Goal: Find contact information: Find contact information

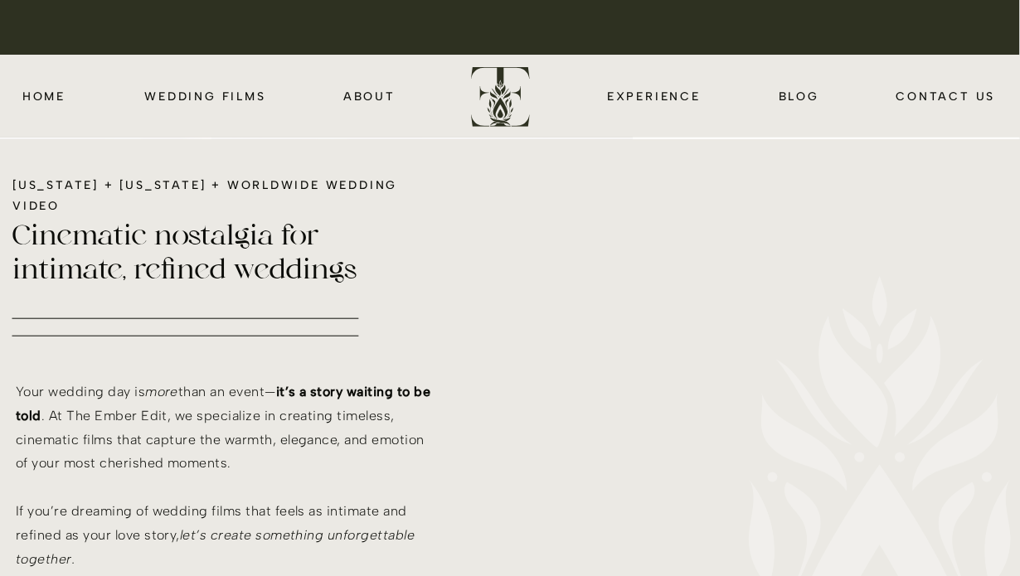
scroll to position [534, 0]
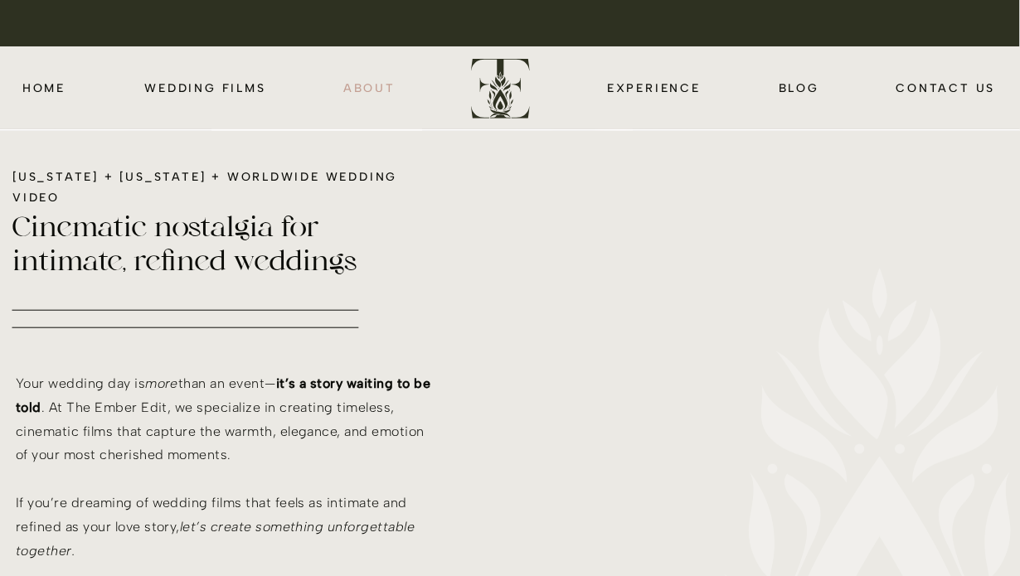
click at [358, 89] on nav "about" at bounding box center [369, 87] width 54 height 19
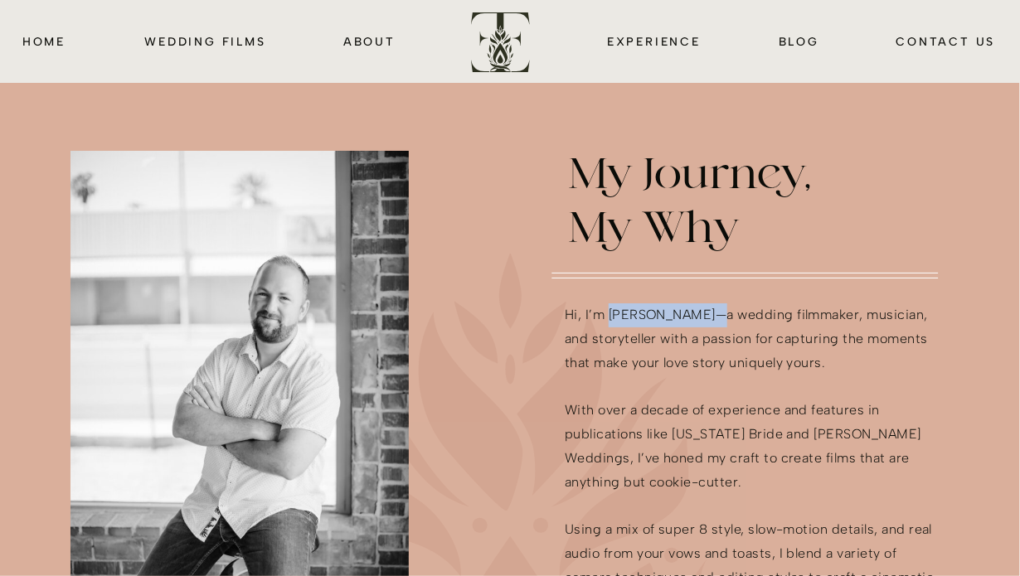
drag, startPoint x: 611, startPoint y: 314, endPoint x: 700, endPoint y: 317, distance: 88.8
copy p "Andrew Millett"
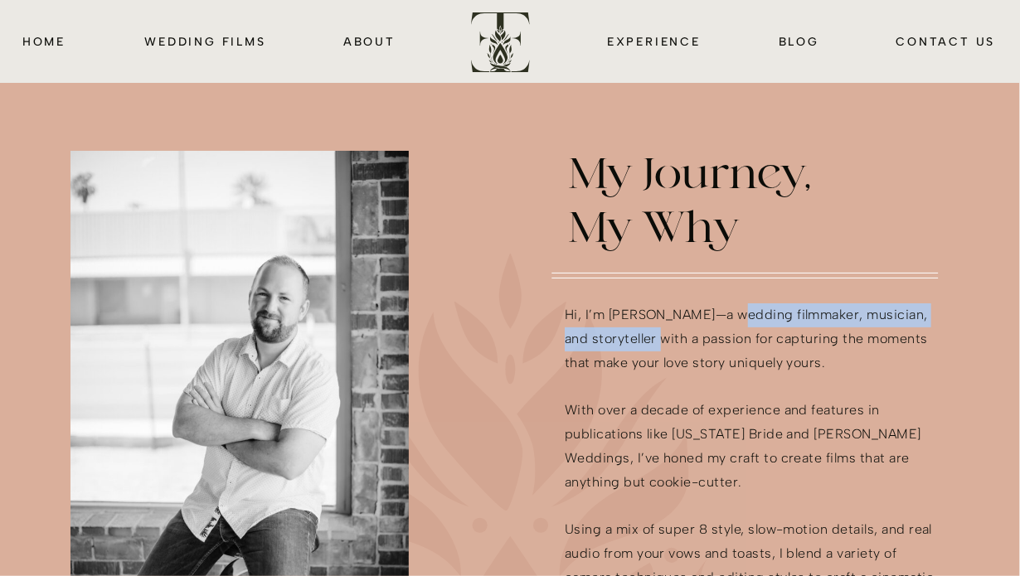
drag, startPoint x: 726, startPoint y: 315, endPoint x: 654, endPoint y: 337, distance: 74.7
copy p "wedding filmmaker, musician, and storyteller"
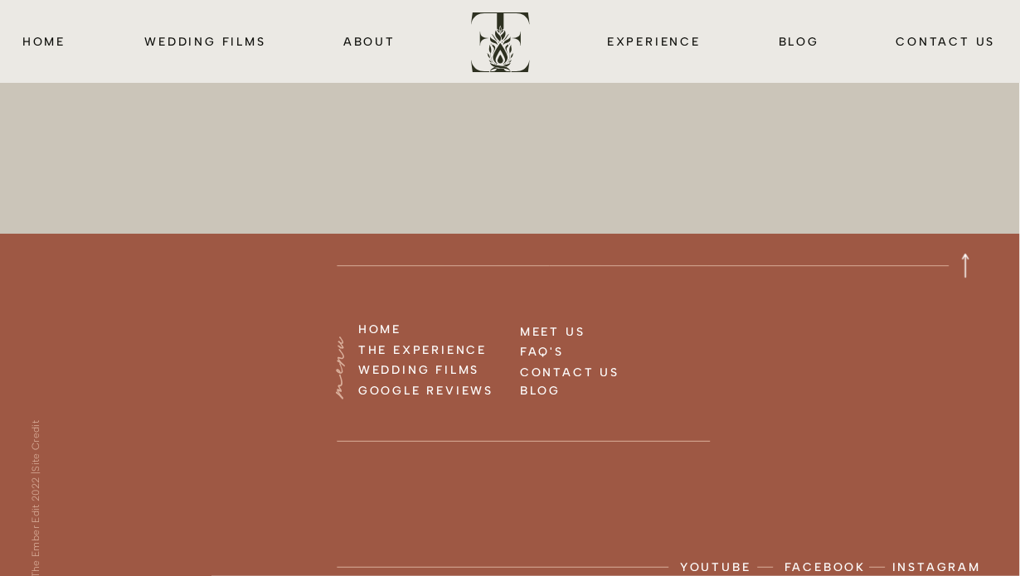
scroll to position [4394, 0]
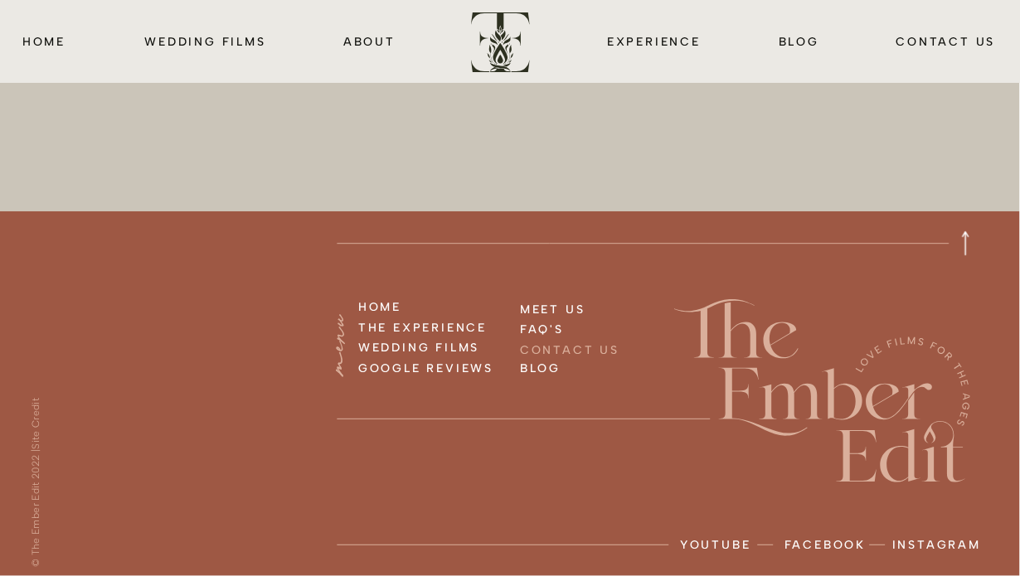
click at [584, 347] on h3 "CONTACT US" at bounding box center [585, 349] width 131 height 18
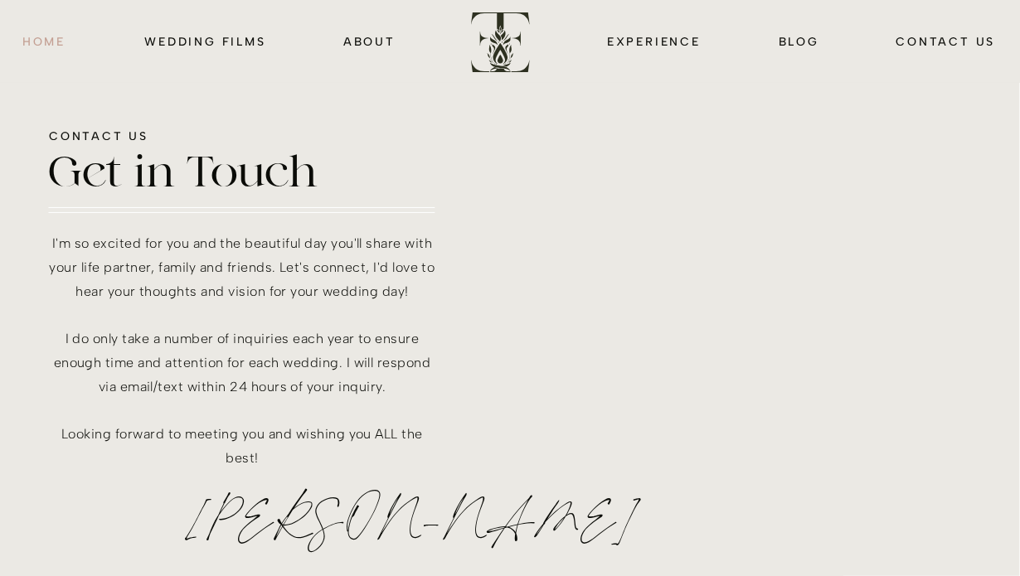
click at [45, 41] on nav "HOME" at bounding box center [44, 41] width 48 height 19
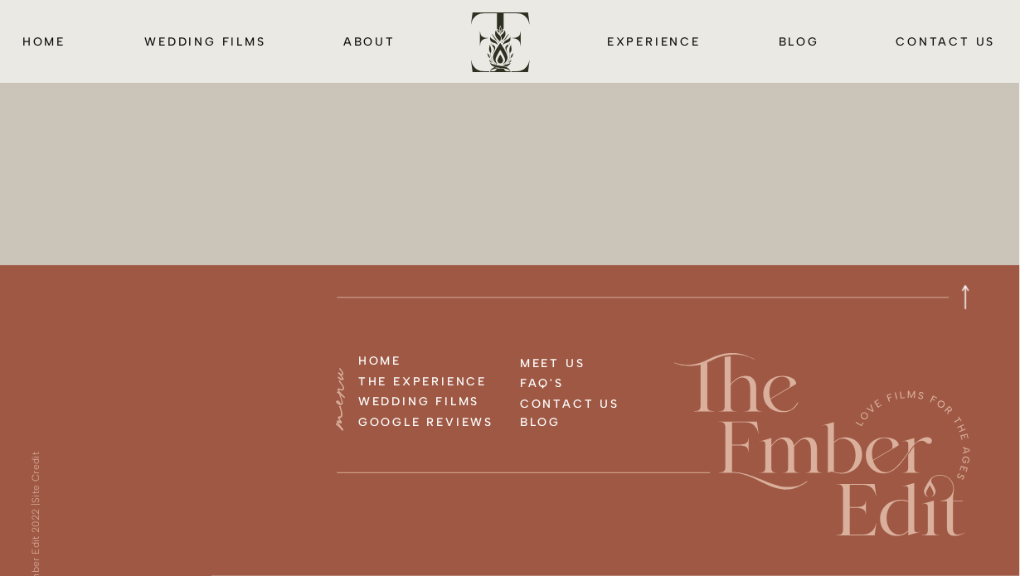
scroll to position [6727, 0]
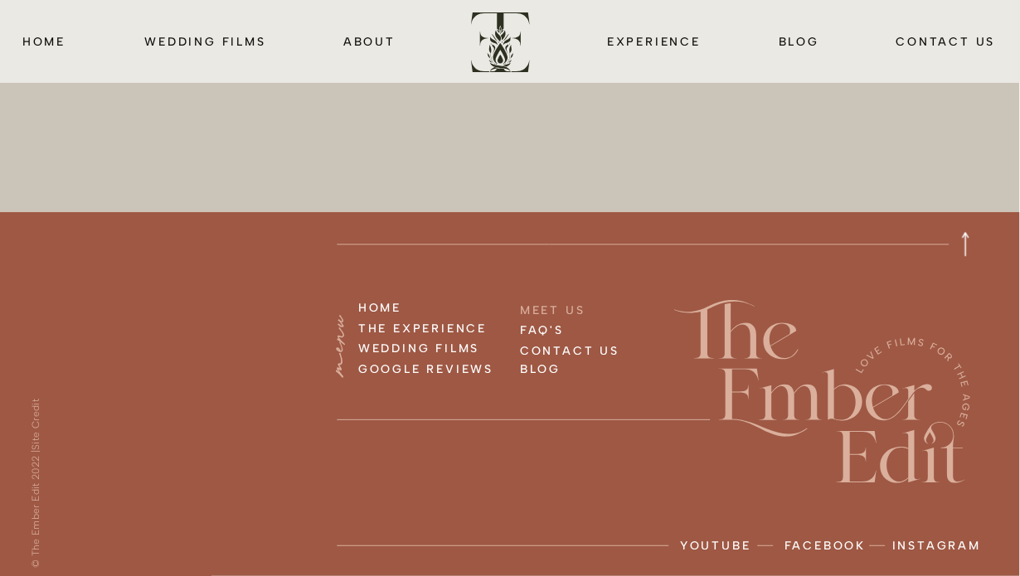
click at [545, 306] on h3 "MEET US" at bounding box center [601, 309] width 162 height 18
